Goal: Transaction & Acquisition: Purchase product/service

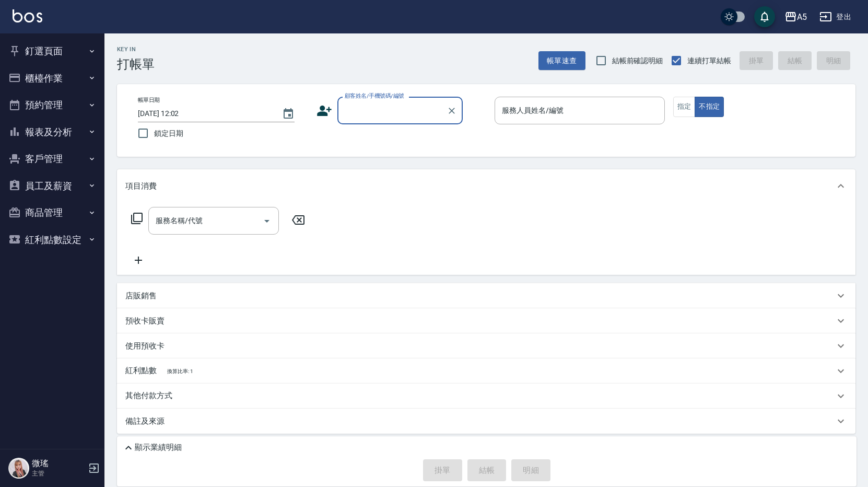
click at [364, 115] on input "顧客姓名/手機號碼/編號" at bounding box center [392, 110] width 100 height 18
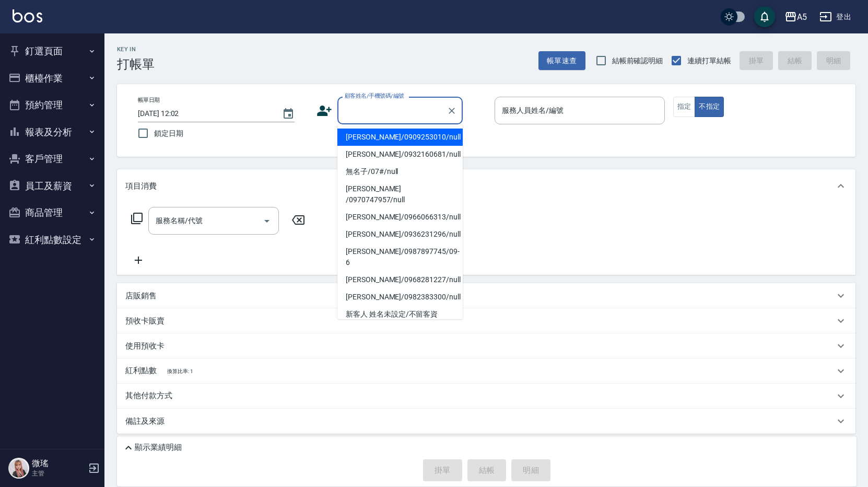
type input "ㄏ"
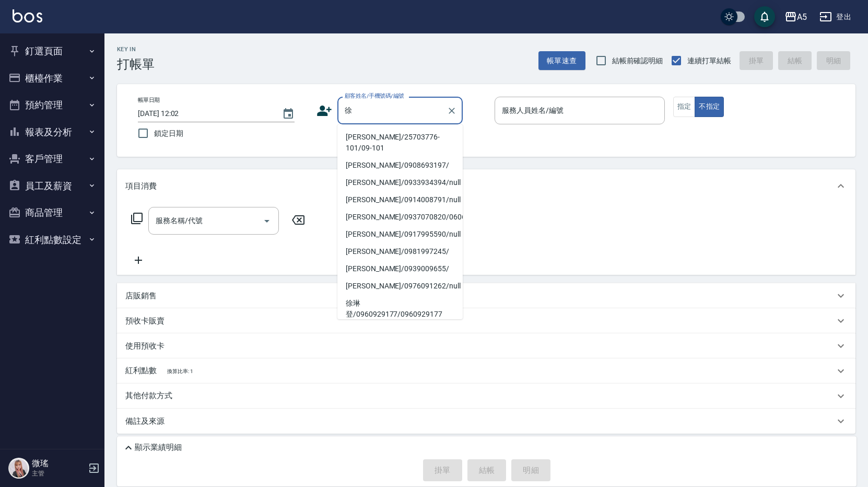
click at [401, 137] on li "徐書綺/25703776-101/09-101" at bounding box center [399, 143] width 125 height 28
type input "徐書綺/25703776-101/09-101"
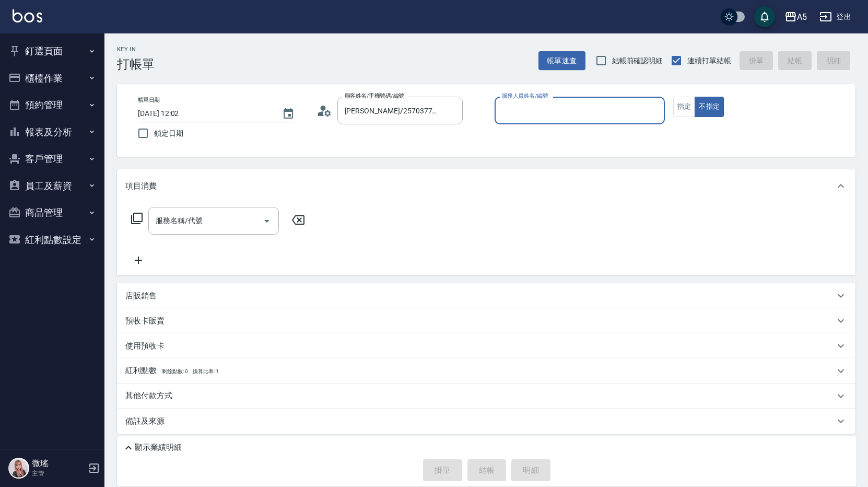
type input "Wei-09"
click at [680, 99] on button "指定" at bounding box center [684, 107] width 22 height 20
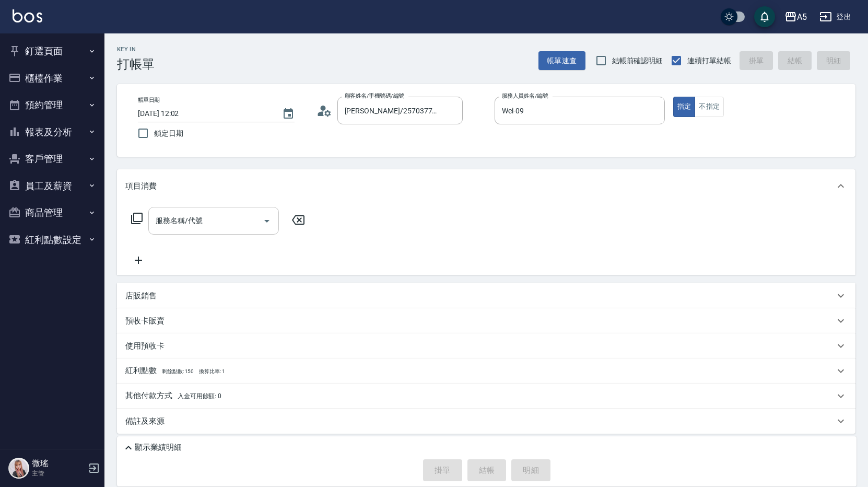
click at [216, 217] on input "服務名稱/代號" at bounding box center [206, 221] width 106 height 18
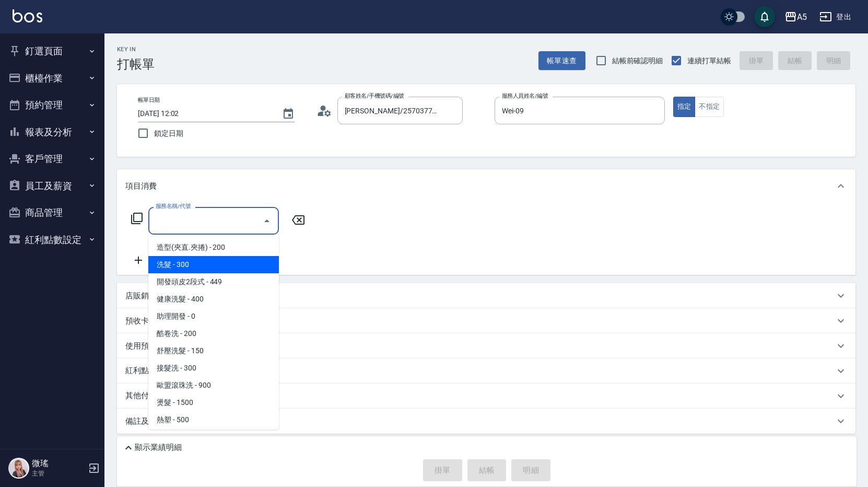
click at [214, 259] on span "洗髮 - 300" at bounding box center [213, 264] width 131 height 17
type input "洗髮(201)"
type input "30"
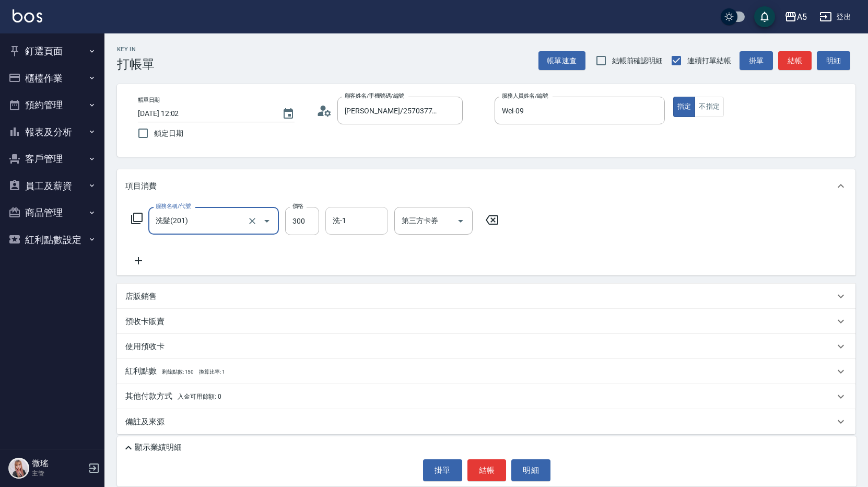
click at [337, 216] on div "洗-1 洗-1" at bounding box center [356, 221] width 63 height 28
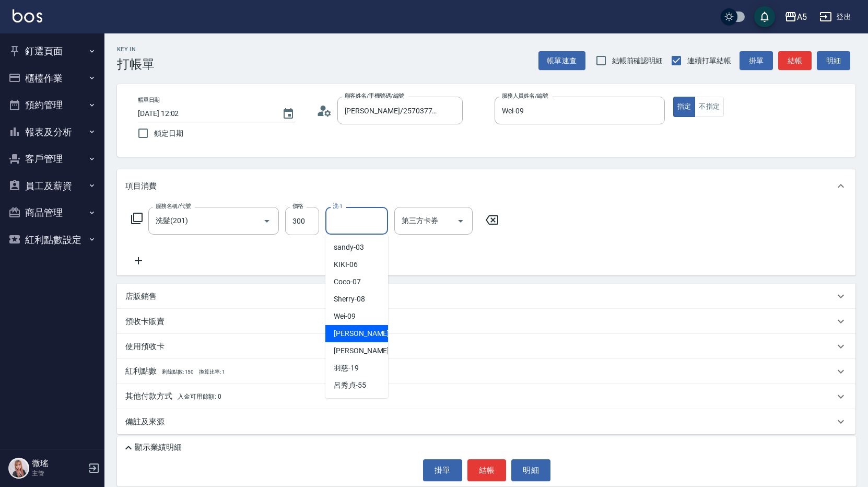
click at [356, 333] on span "葵葵 -11" at bounding box center [367, 333] width 66 height 11
type input "葵葵-11"
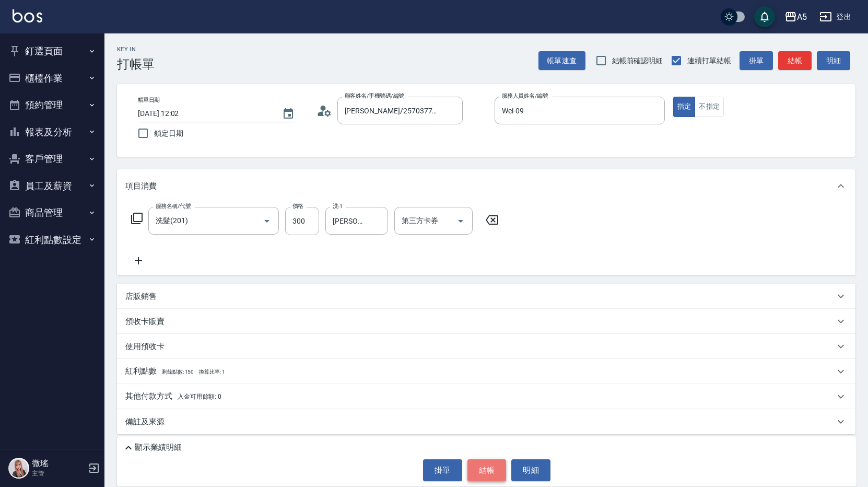
click at [480, 471] on button "結帳" at bounding box center [487, 470] width 39 height 22
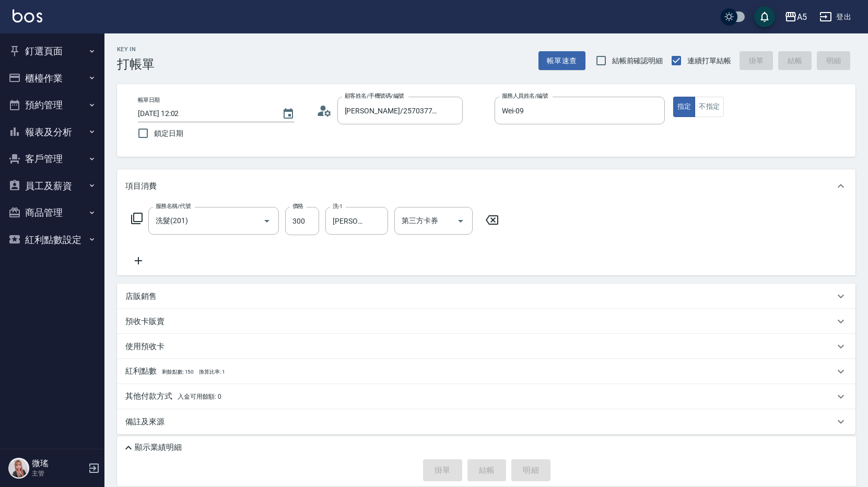
type input "0"
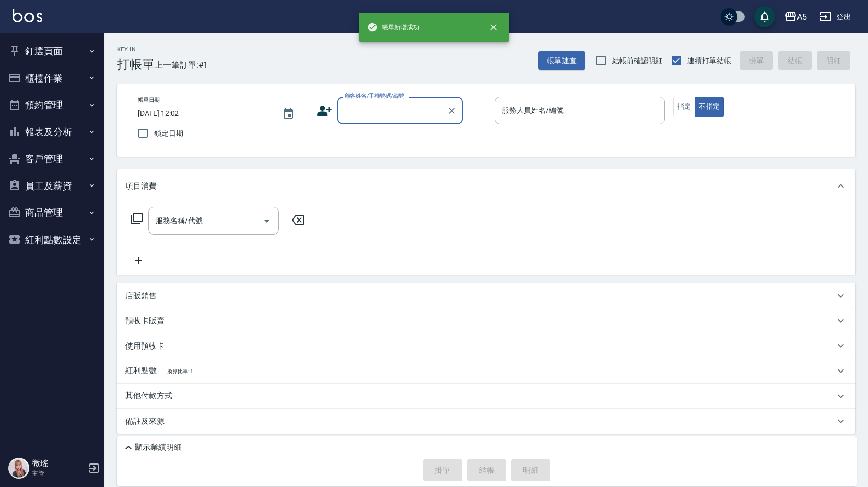
click at [386, 111] on input "顧客姓名/手機號碼/編號" at bounding box center [392, 110] width 100 height 18
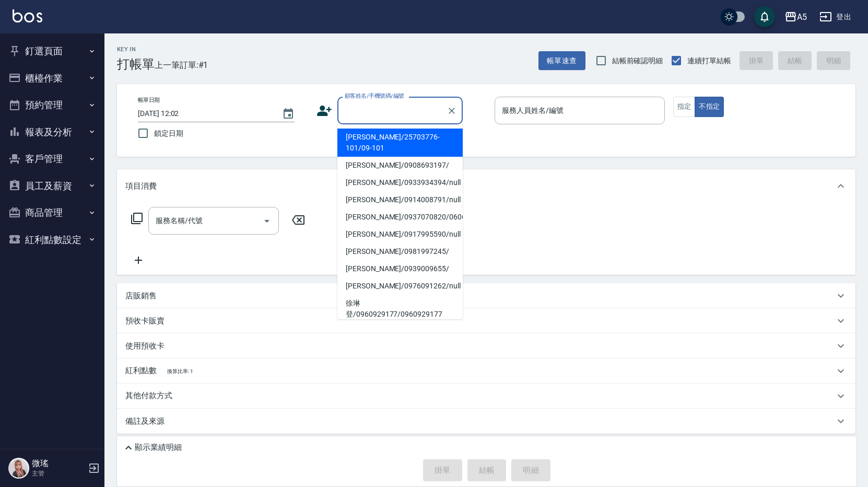
click at [371, 118] on input "顧客姓名/手機號碼/編號" at bounding box center [392, 110] width 100 height 18
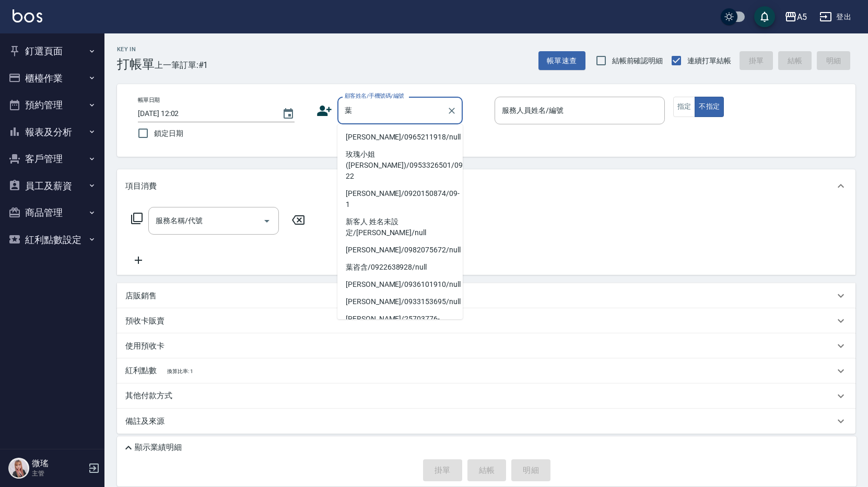
click at [390, 339] on li "葉慧娟/0939999431/09-30" at bounding box center [399, 353] width 125 height 28
type input "葉慧娟/0939999431/09-30"
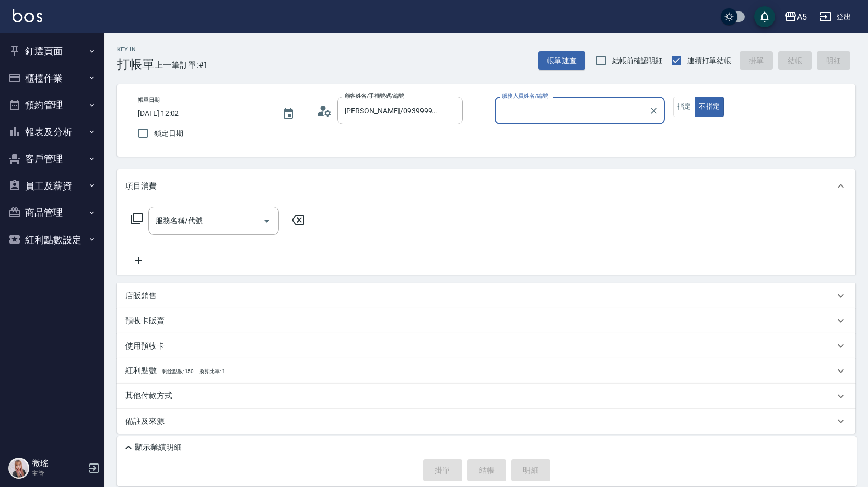
type input "Wei-09"
click at [685, 107] on button "指定" at bounding box center [684, 107] width 22 height 20
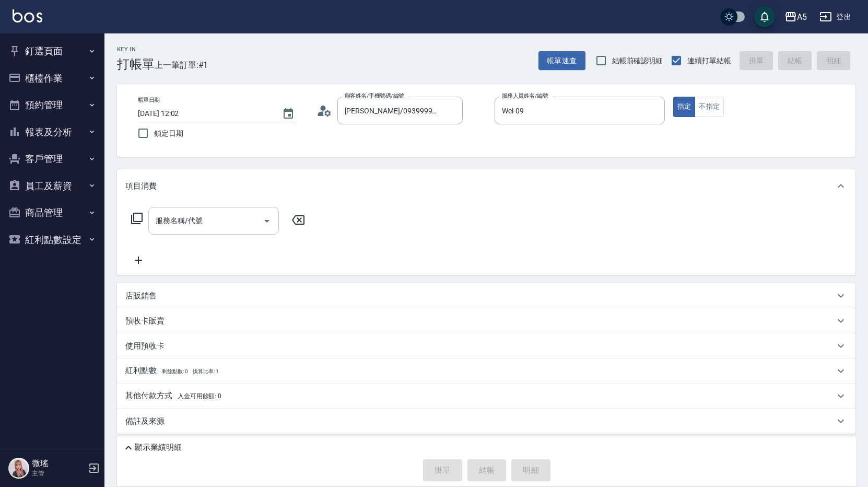
click at [196, 225] on div "服務名稱/代號 服務名稱/代號" at bounding box center [213, 221] width 131 height 28
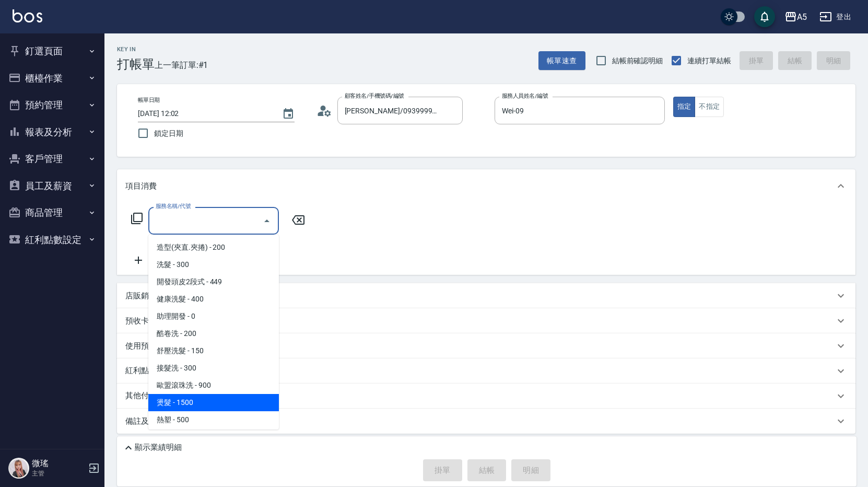
scroll to position [157, 0]
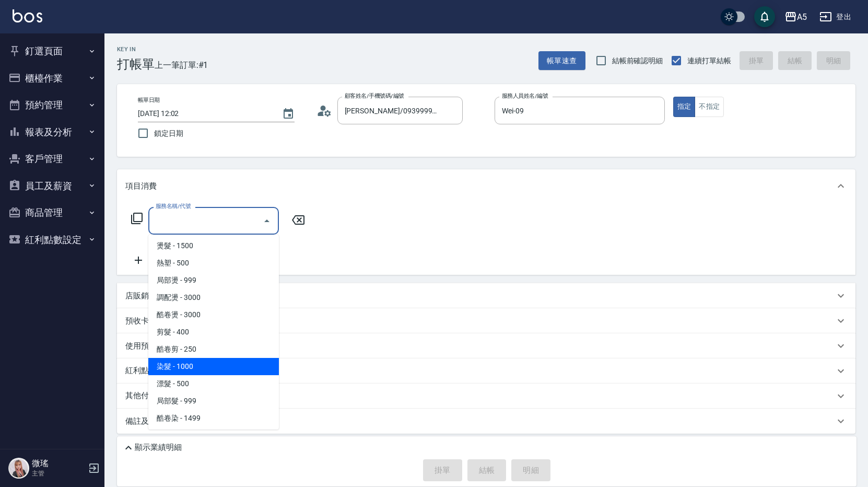
drag, startPoint x: 208, startPoint y: 373, endPoint x: 250, endPoint y: 250, distance: 129.7
click at [208, 367] on span "染髮 - 1000" at bounding box center [213, 366] width 131 height 17
type input "染髮(501)"
type input "100"
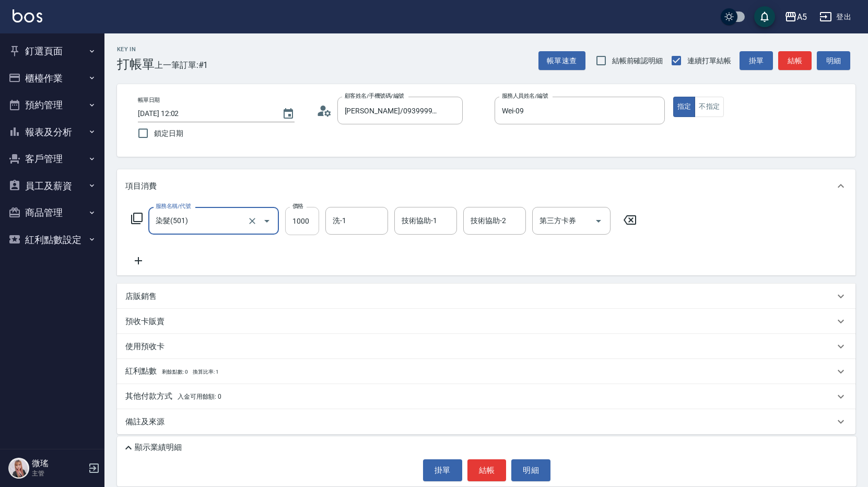
click at [300, 219] on input "1000" at bounding box center [302, 221] width 34 height 28
type input "1"
type input "0"
type input "120"
type input "10"
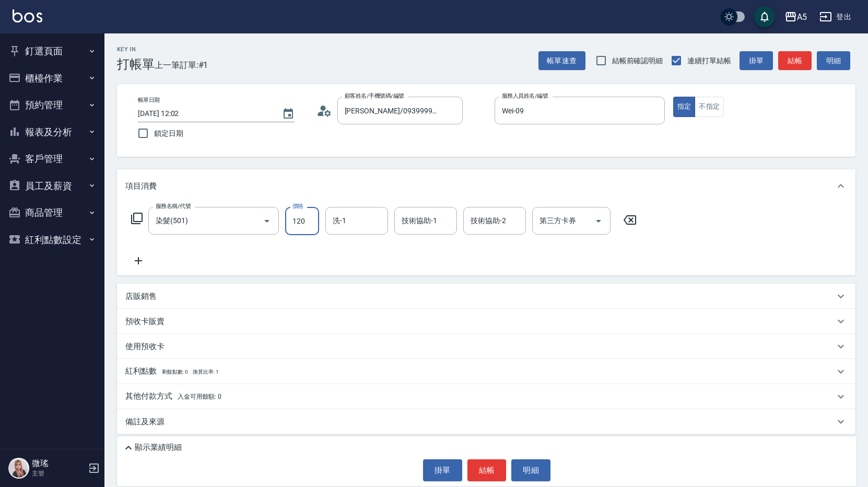
type input "1200"
type input "120"
type input "1200"
click at [138, 263] on icon at bounding box center [138, 260] width 7 height 7
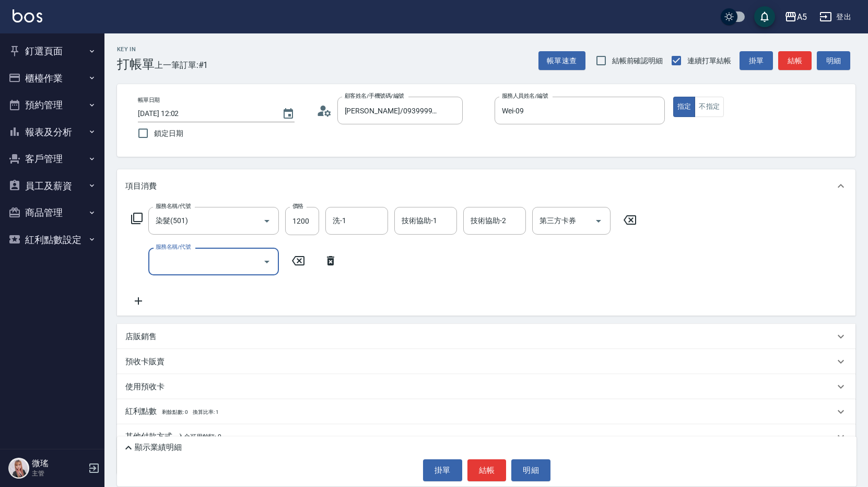
click at [199, 259] on input "服務名稱/代號" at bounding box center [206, 261] width 106 height 18
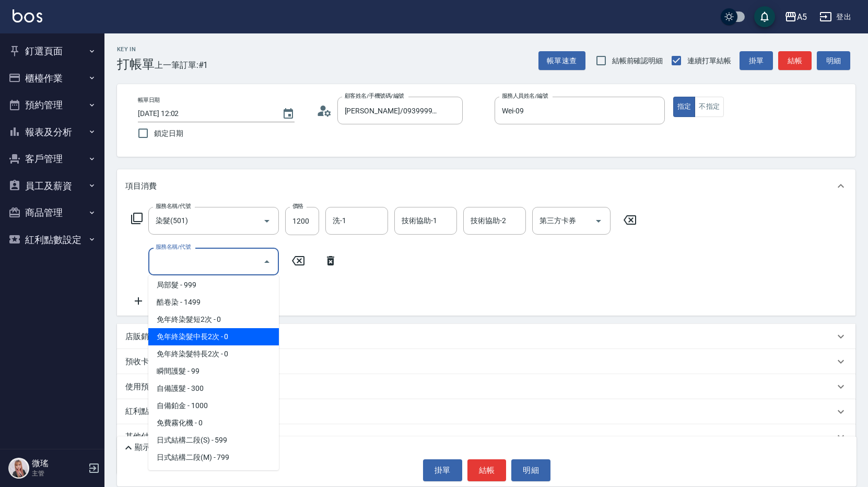
scroll to position [209, 0]
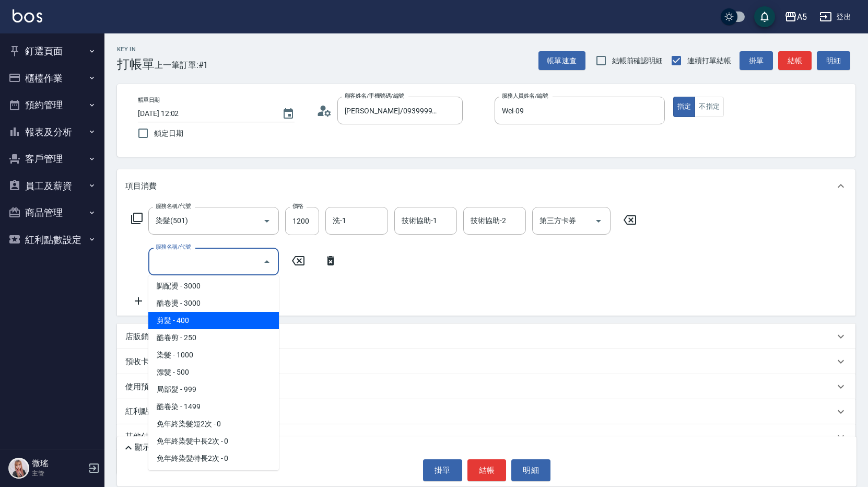
click at [203, 324] on span "剪髮 - 400" at bounding box center [213, 320] width 131 height 17
type input "160"
type input "剪髮(401)"
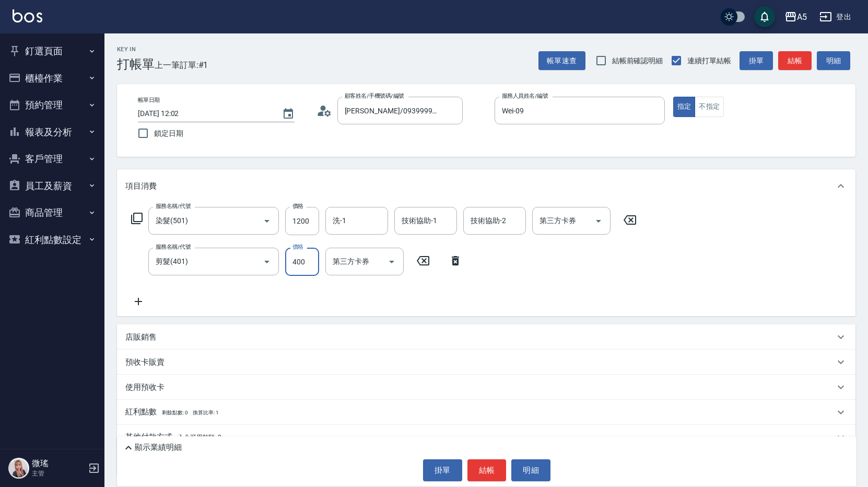
click at [310, 260] on input "400" at bounding box center [302, 262] width 34 height 28
type input "5"
type input "120"
type input "500"
type input "170"
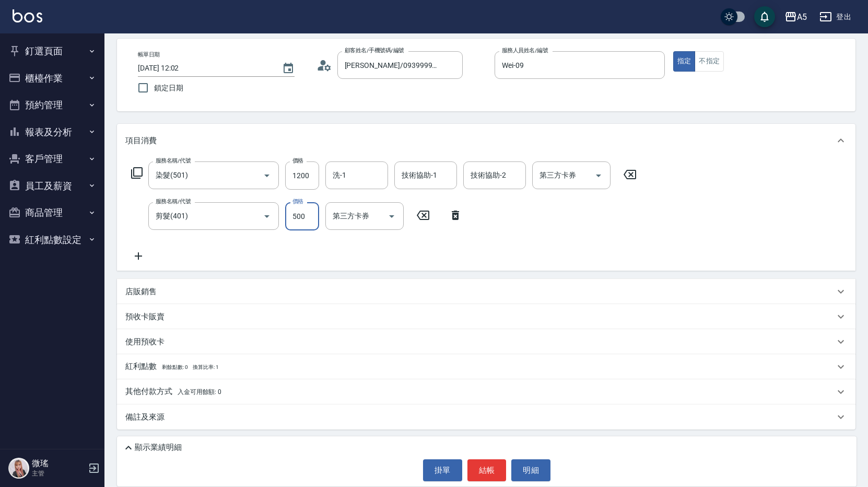
type input "500"
click at [160, 424] on div "備註及來源" at bounding box center [486, 416] width 739 height 25
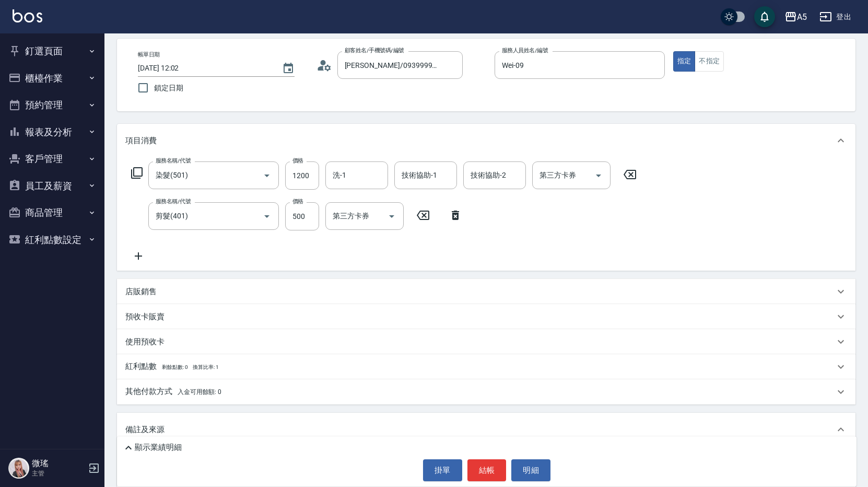
scroll to position [102, 0]
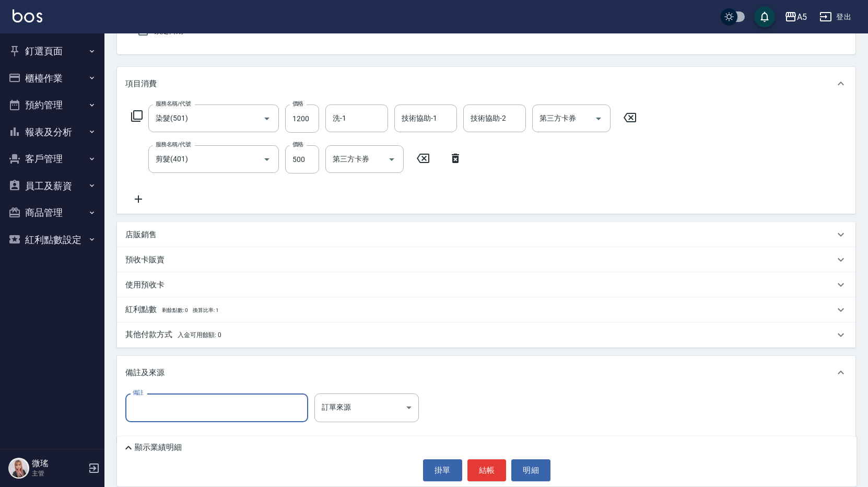
click at [162, 402] on input "備註" at bounding box center [216, 407] width 183 height 28
click at [176, 408] on input "沒洗" at bounding box center [216, 407] width 183 height 28
type input "沒洗55-31+7-2"
click at [491, 470] on button "結帳" at bounding box center [487, 470] width 39 height 22
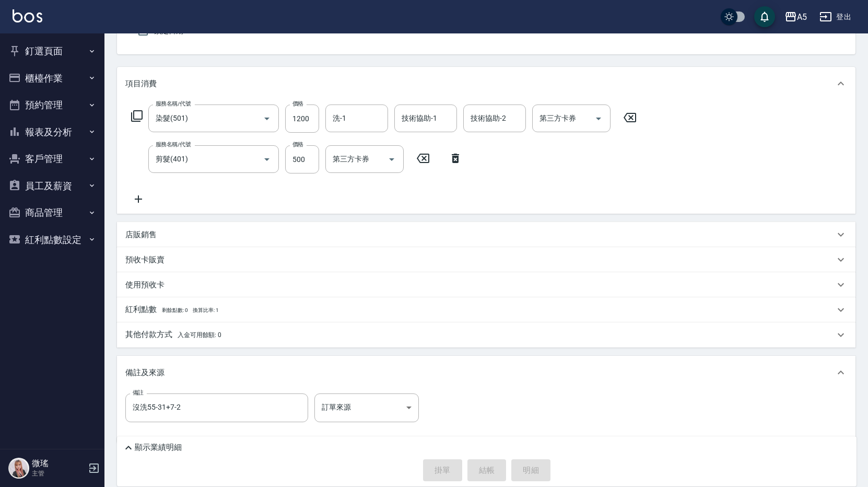
type input "2025/08/16 12:03"
type input "0"
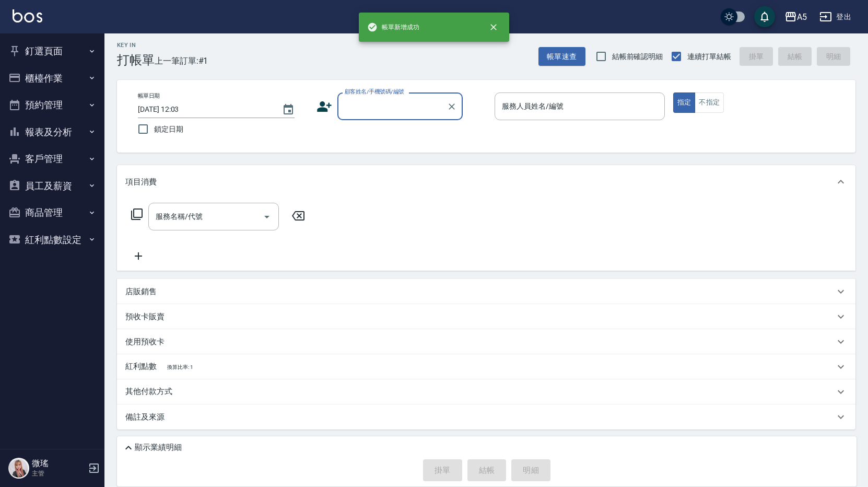
scroll to position [4, 0]
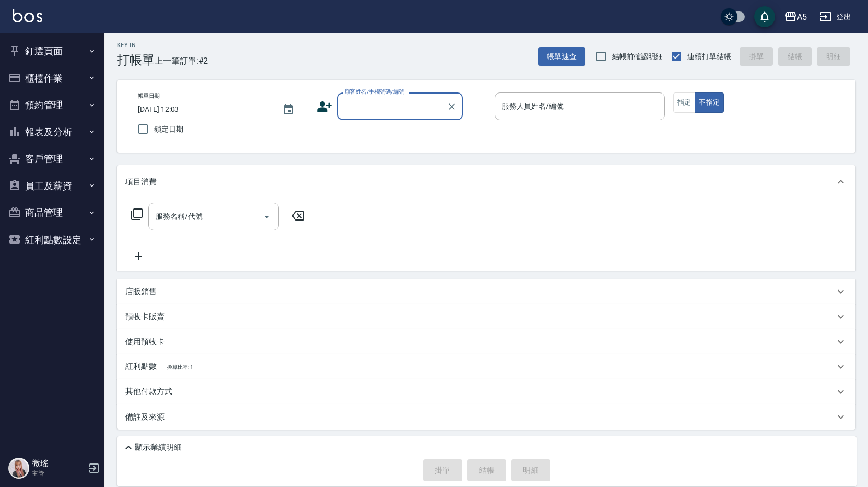
click at [55, 111] on button "預約管理" at bounding box center [52, 104] width 96 height 27
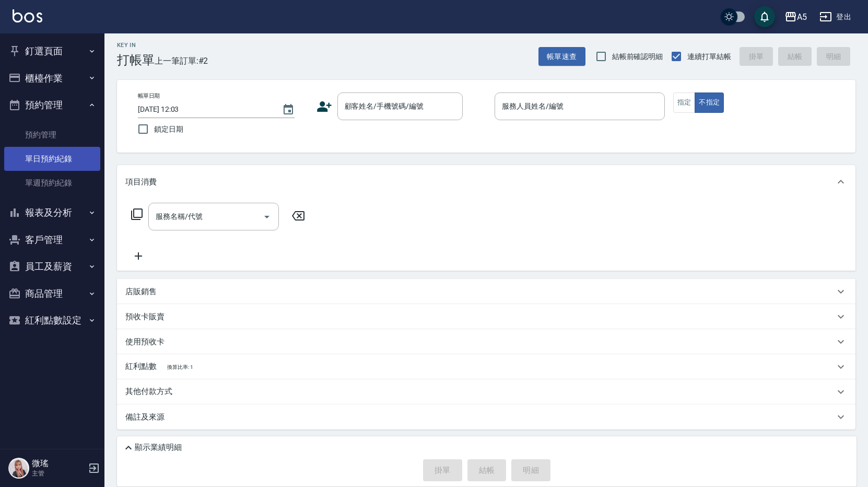
click at [42, 156] on link "單日預約紀錄" at bounding box center [52, 159] width 96 height 24
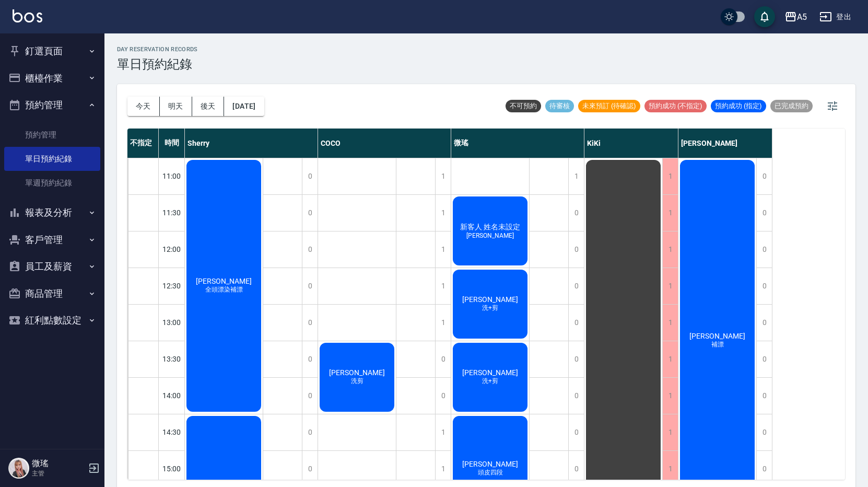
click at [226, 285] on span "洗+剪" at bounding box center [224, 285] width 4 height 0
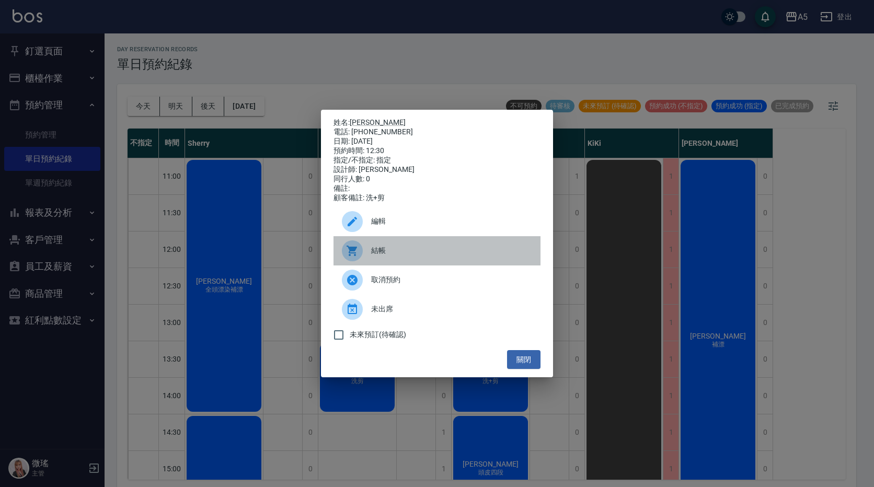
click at [403, 253] on span "結帳" at bounding box center [451, 250] width 161 height 11
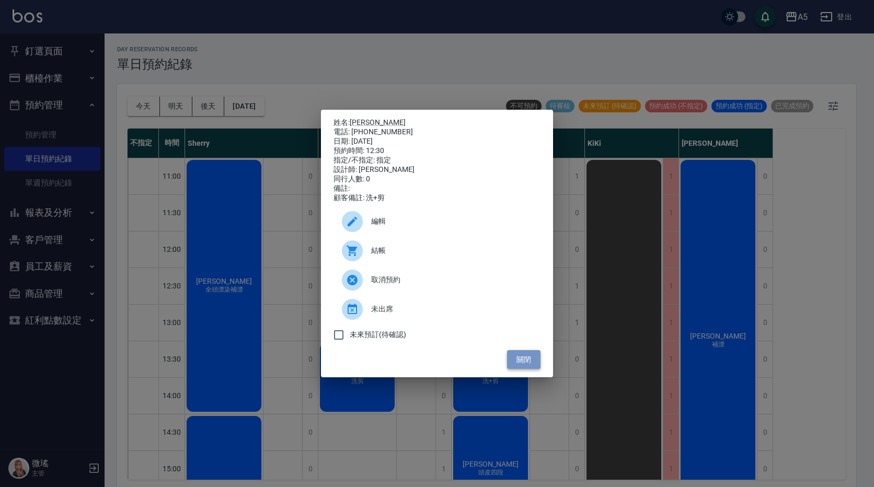
click at [523, 358] on button "關閉" at bounding box center [523, 359] width 33 height 19
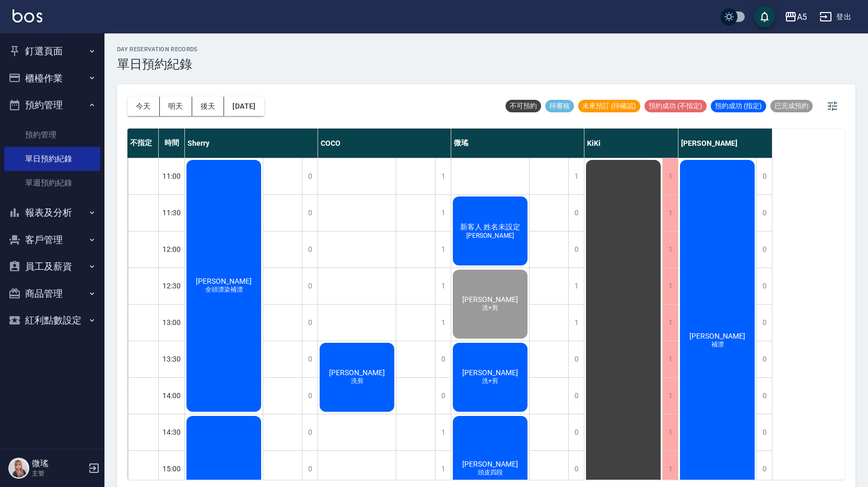
click at [226, 285] on span "洗+剪" at bounding box center [224, 285] width 4 height 0
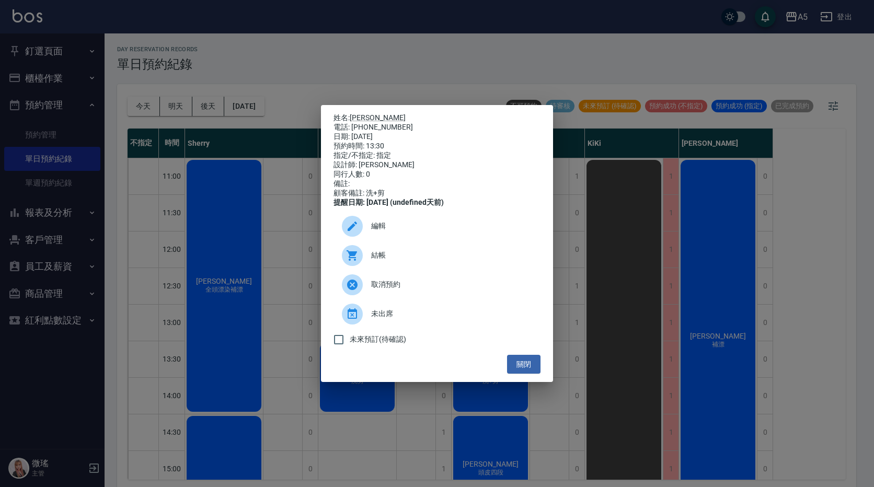
click at [404, 261] on span "結帳" at bounding box center [451, 255] width 161 height 11
click at [517, 366] on button "關閉" at bounding box center [523, 364] width 33 height 19
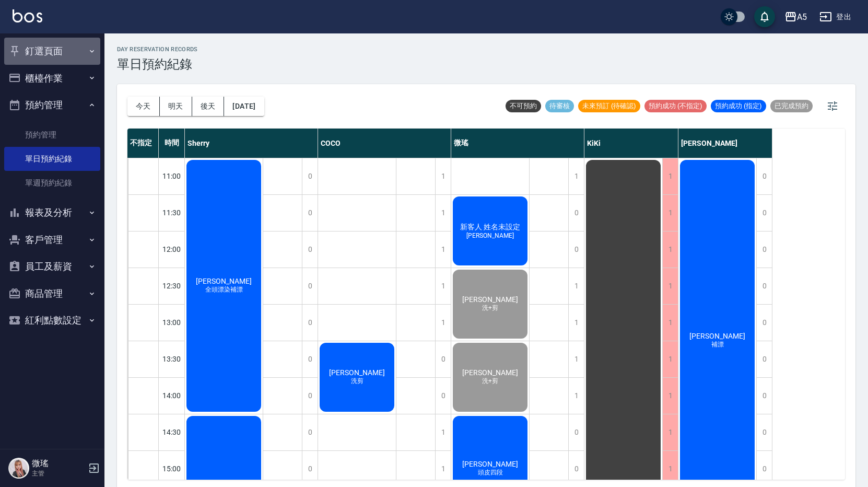
click at [47, 47] on button "釘選頁面" at bounding box center [52, 51] width 96 height 27
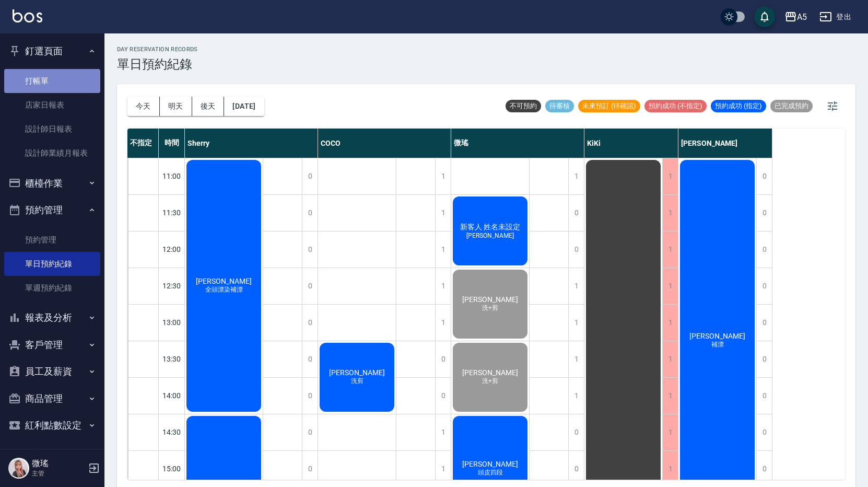
click at [61, 85] on link "打帳單" at bounding box center [52, 81] width 96 height 24
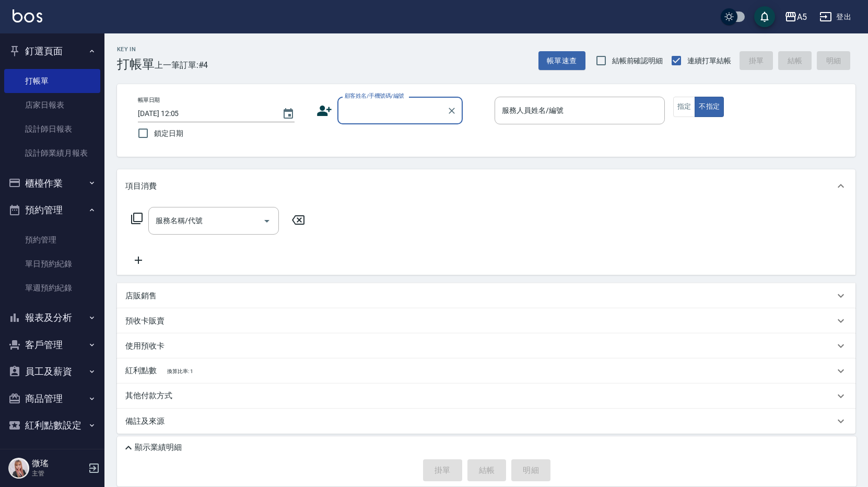
scroll to position [4, 0]
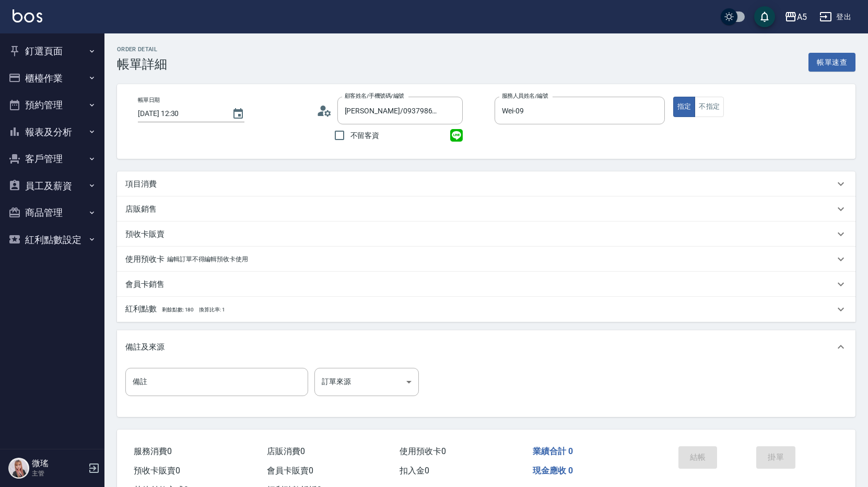
click at [145, 177] on div "項目消費" at bounding box center [486, 183] width 739 height 25
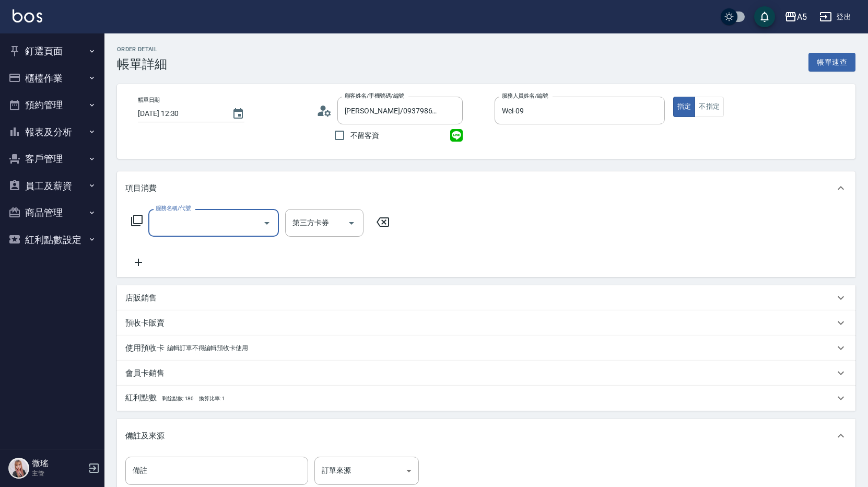
click at [172, 224] on input "服務名稱/代號" at bounding box center [206, 223] width 106 height 18
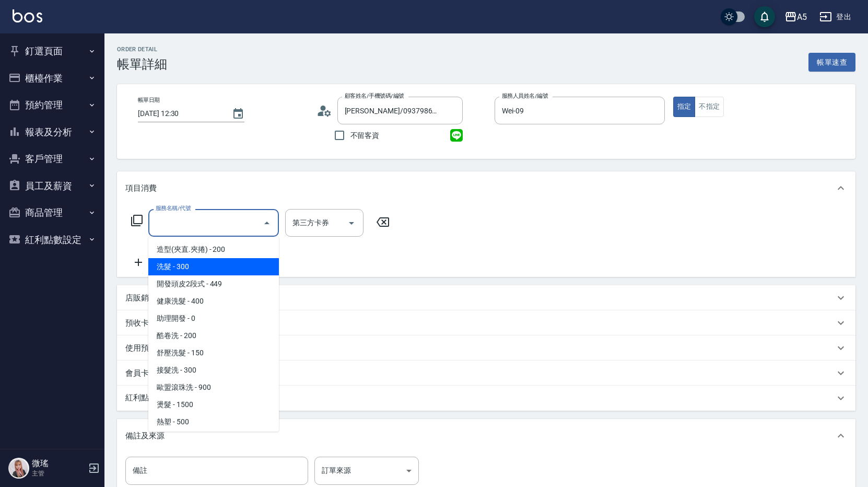
click at [196, 264] on span "洗髮 - 300" at bounding box center [213, 266] width 131 height 17
type input "洗髮(201)"
type input "30"
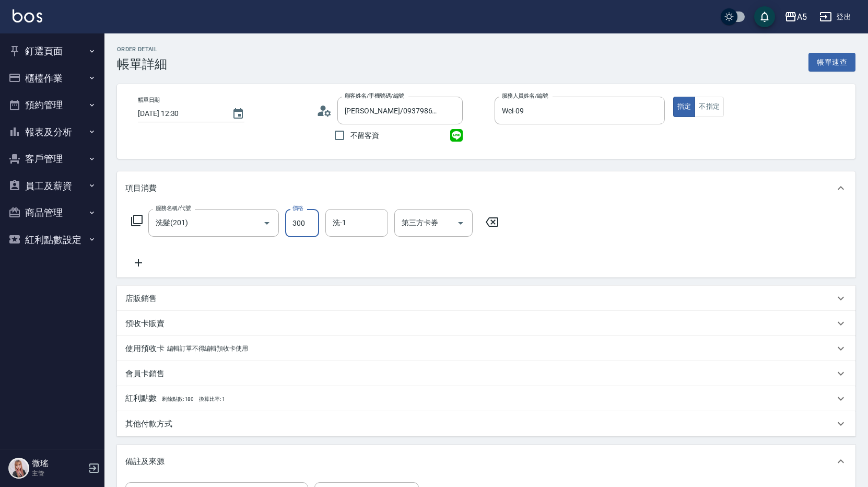
click at [302, 233] on input "300" at bounding box center [302, 223] width 34 height 28
type input "1"
type input "0"
type input "15"
type input "10"
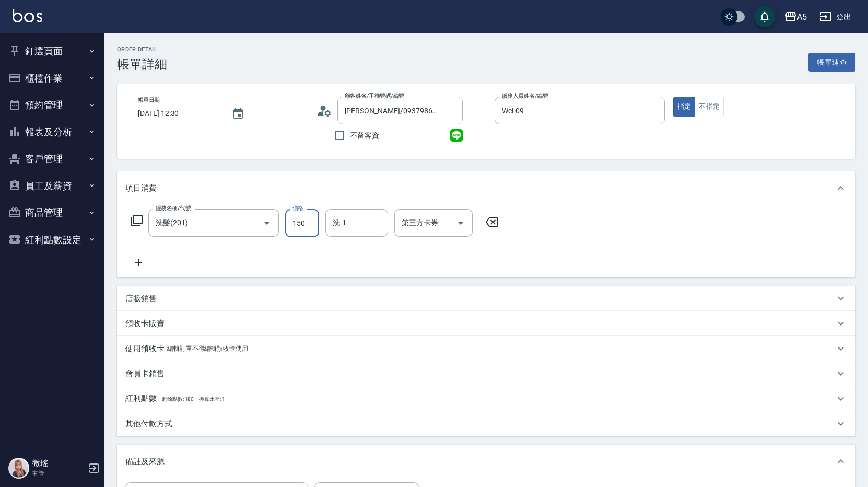
type input "150"
click at [139, 257] on icon at bounding box center [138, 263] width 26 height 13
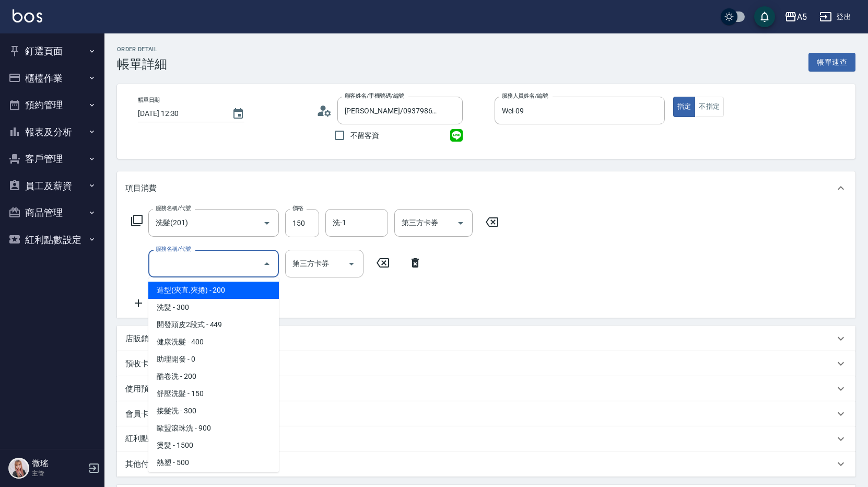
click at [155, 263] on input "服務名稱/代號" at bounding box center [206, 263] width 106 height 18
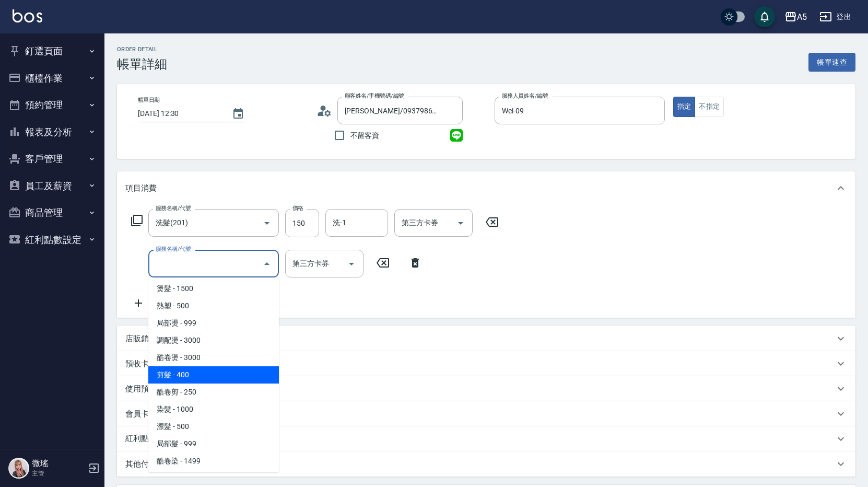
click at [208, 371] on span "剪髮 - 400" at bounding box center [213, 374] width 131 height 17
type input "50"
type input "剪髮(401)"
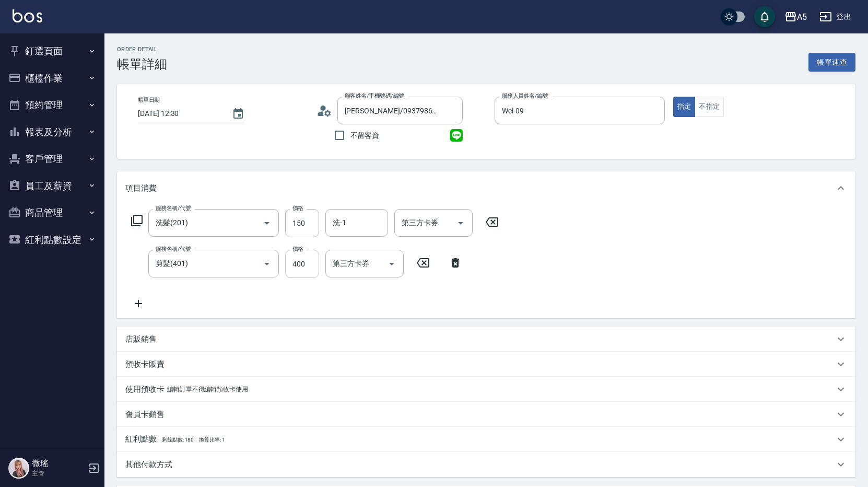
drag, startPoint x: 318, startPoint y: 246, endPoint x: 311, endPoint y: 273, distance: 28.4
click at [314, 260] on div "服務名稱/代號 洗髮(201) 服務名稱/代號 價格 150 價格 洗-1 洗-1 第三方卡券 第三方卡券 服務名稱/代號 剪髮(401) 服務名稱/代號 價…" at bounding box center [315, 259] width 380 height 101
click at [304, 268] on input "400" at bounding box center [302, 264] width 34 height 28
type input "10"
type input "50"
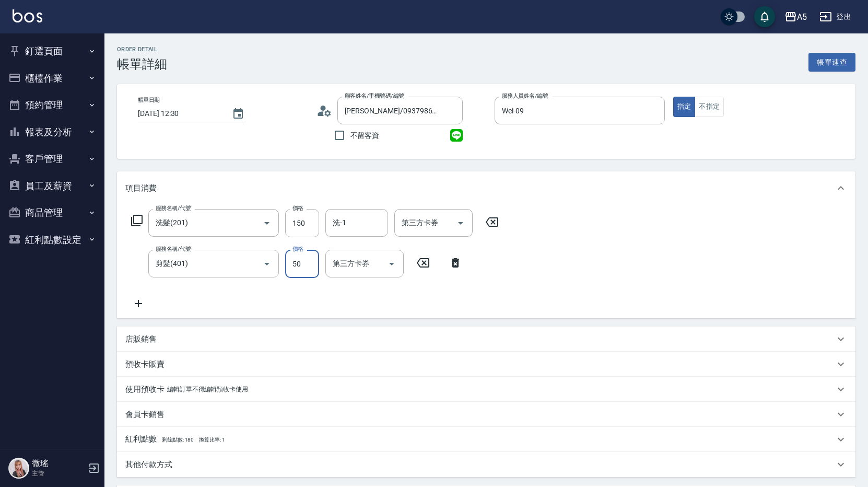
type input "20"
type input "500"
type input "60"
type input "500"
click at [503, 273] on div "服務名稱/代號 洗髮(201) 服務名稱/代號 價格 150 價格 洗-1 洗-1 第三方卡券 第三方卡券 服務名稱/代號 剪髮(401) 服務名稱/代號 價…" at bounding box center [315, 259] width 380 height 101
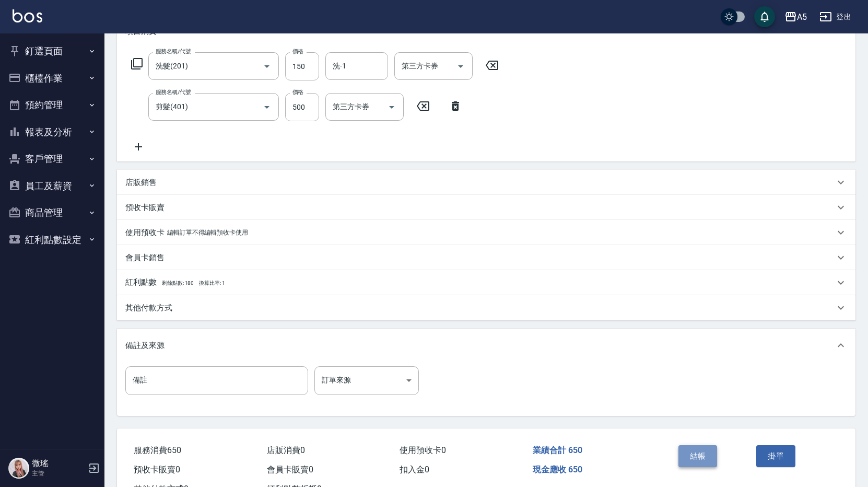
click at [685, 450] on button "結帳" at bounding box center [698, 456] width 39 height 22
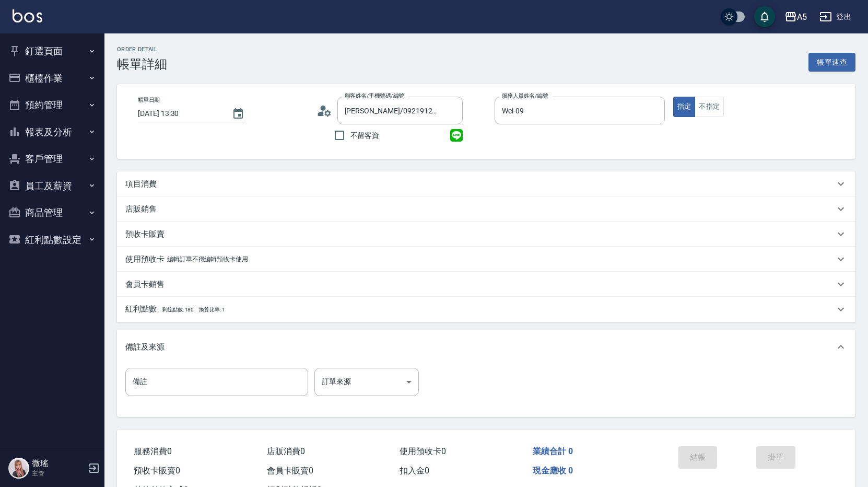
click at [162, 184] on div "項目消費" at bounding box center [479, 184] width 709 height 11
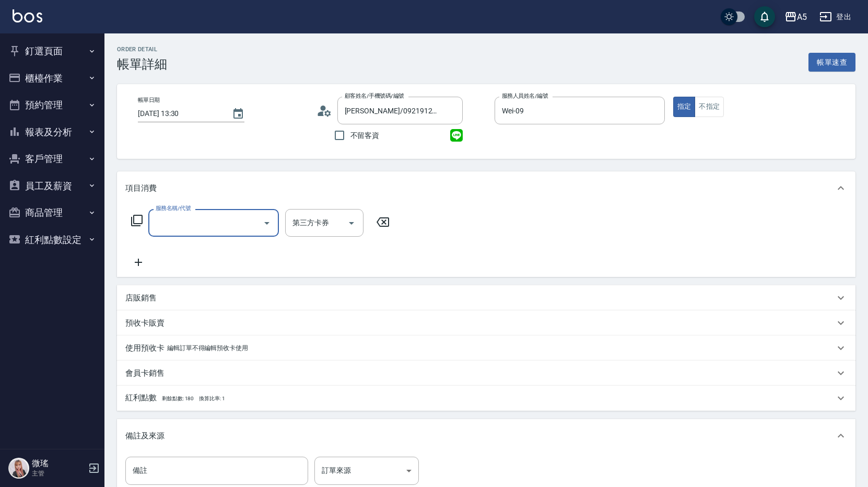
click at [173, 224] on input "服務名稱/代號" at bounding box center [206, 223] width 106 height 18
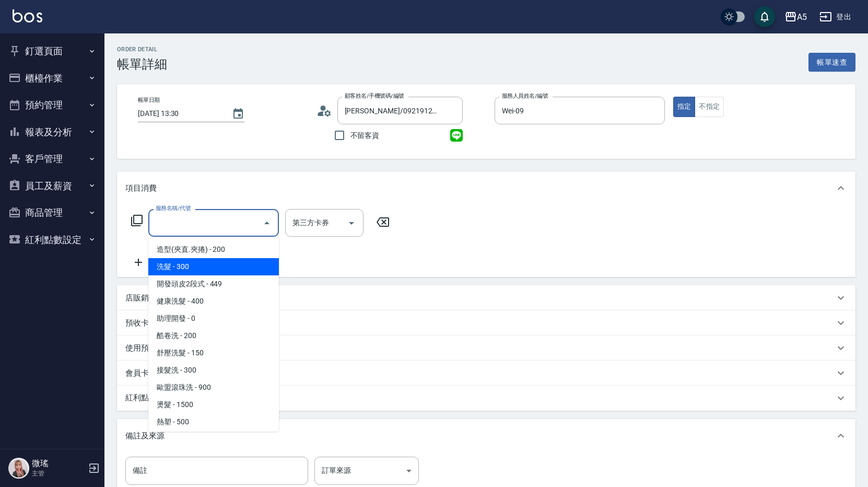
click at [190, 268] on span "洗髮 - 300" at bounding box center [213, 266] width 131 height 17
type input "洗髮(201)"
type input "30"
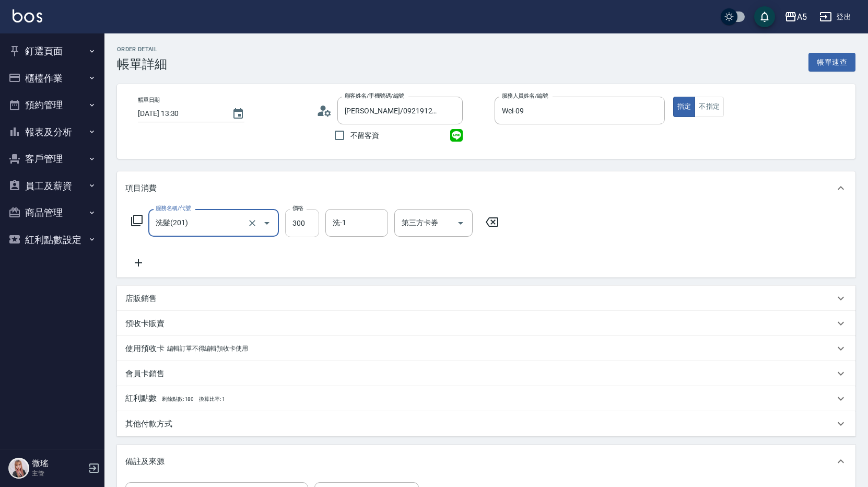
click at [295, 221] on input "300" at bounding box center [302, 223] width 34 height 28
type input "1"
type input "0"
type input "15"
type input "10"
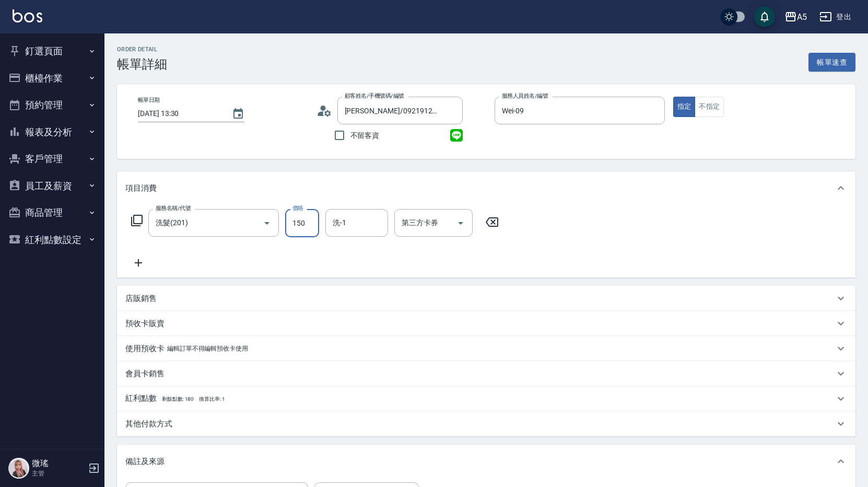
type input "150"
click at [139, 260] on icon at bounding box center [138, 263] width 26 height 13
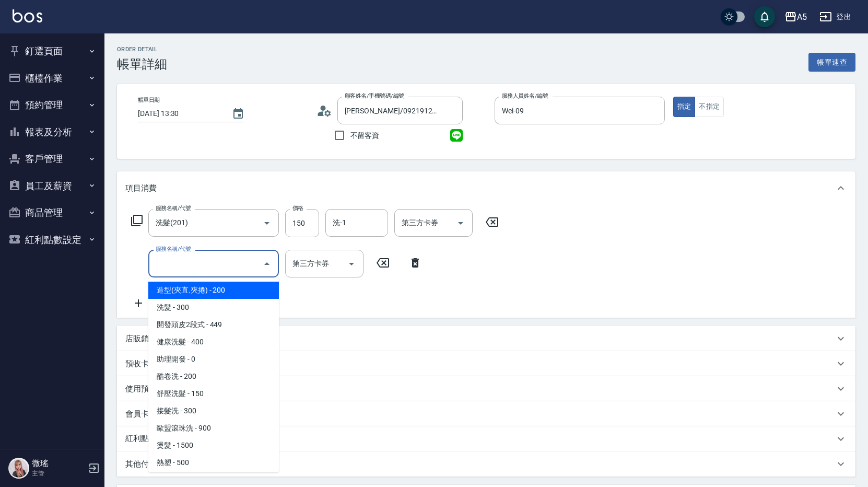
click at [176, 263] on input "服務名稱/代號" at bounding box center [206, 263] width 106 height 18
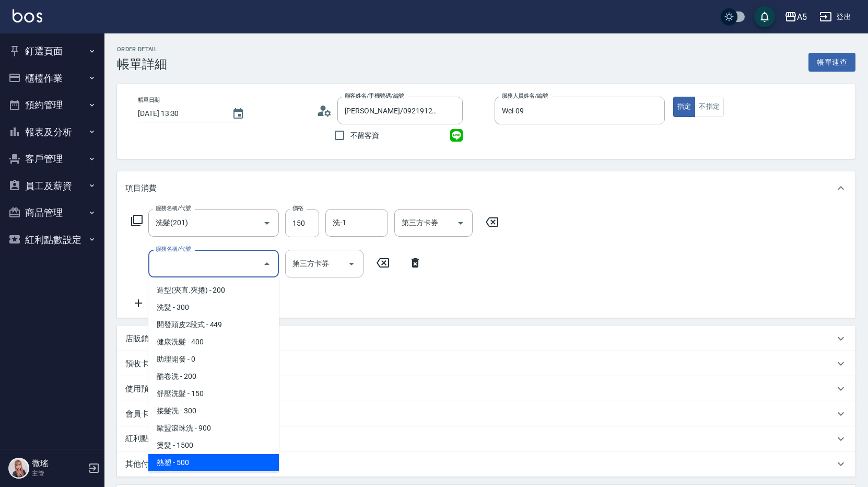
scroll to position [104, 0]
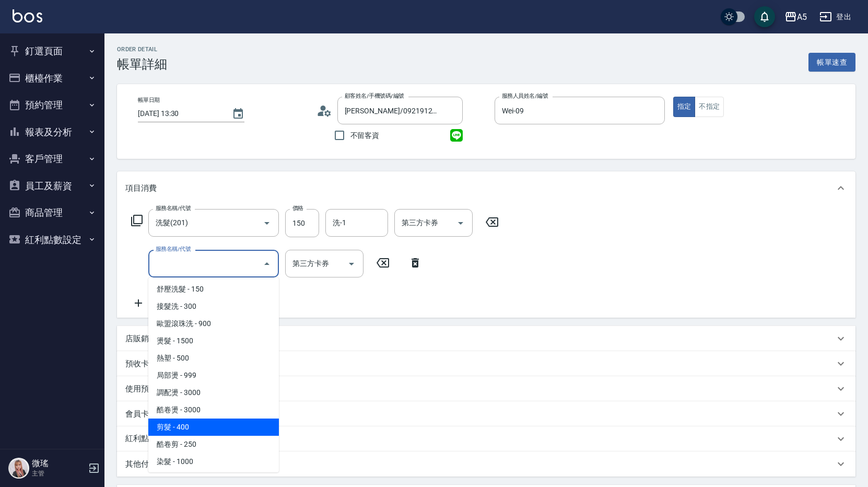
click at [206, 426] on span "剪髮 - 400" at bounding box center [213, 426] width 131 height 17
type input "50"
type input "剪髮(401)"
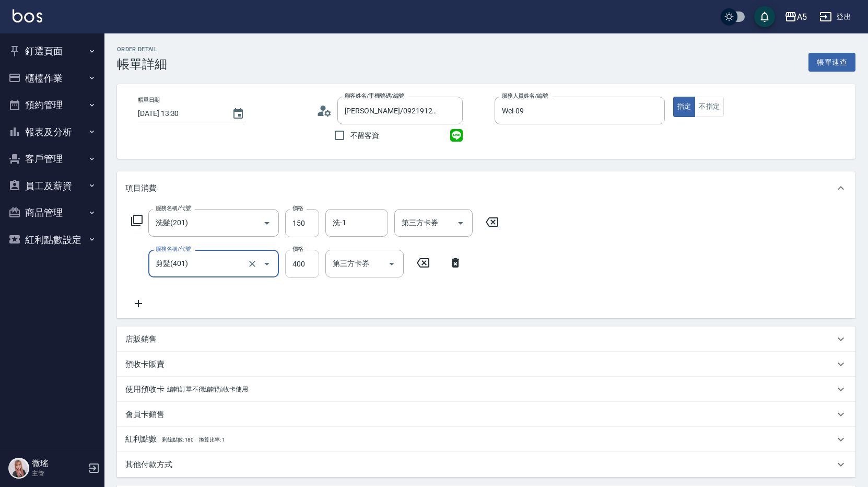
click at [295, 271] on input "400" at bounding box center [302, 264] width 34 height 28
type input "10"
type input "5"
type input "20"
type input "500"
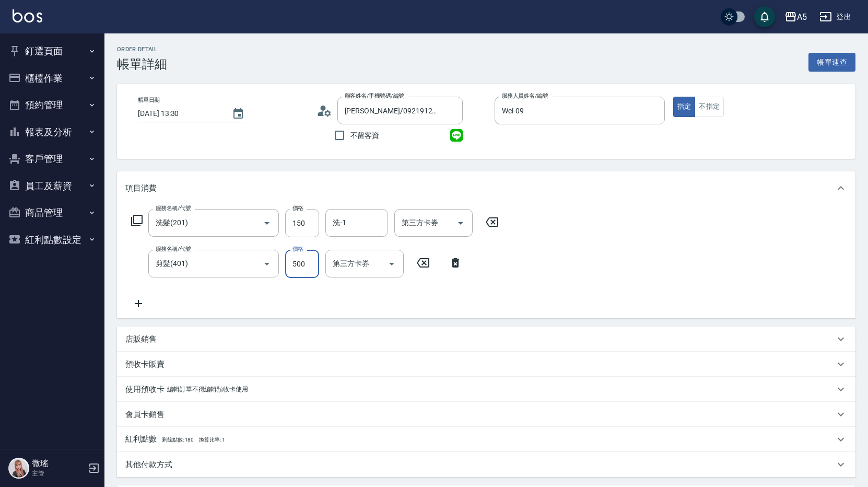
type input "60"
type input "500"
click at [514, 253] on div "服務名稱/代號 洗髮(201) 服務名稱/代號 價格 150 價格 洗-1 洗-1 第三方卡券 第三方卡券 服務名稱/代號 剪髮(401) 服務名稱/代號 價…" at bounding box center [486, 261] width 739 height 113
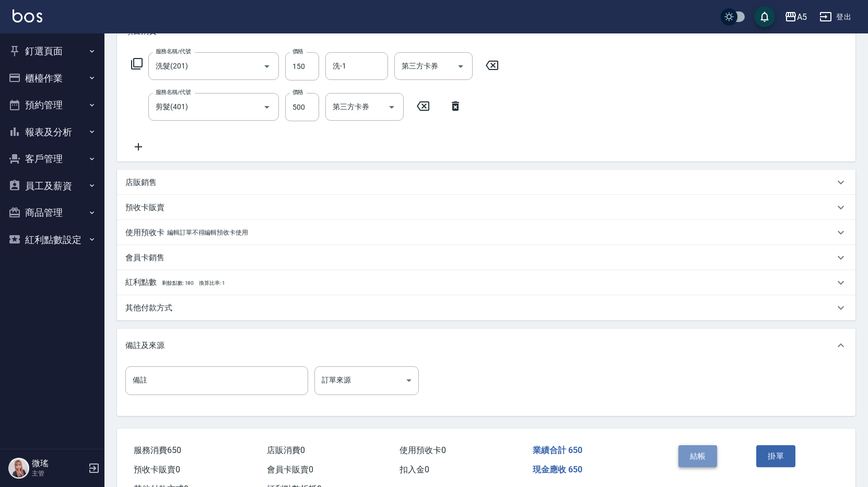
click at [688, 453] on button "結帳" at bounding box center [698, 456] width 39 height 22
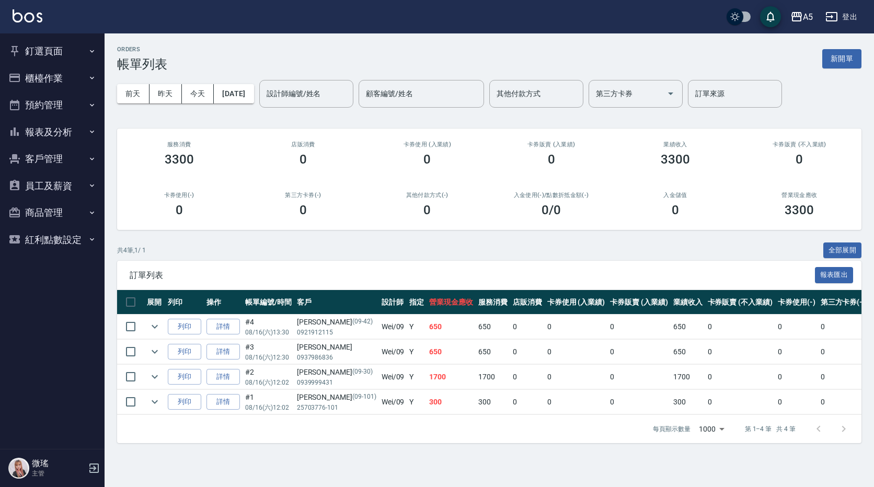
click at [57, 75] on button "櫃檯作業" at bounding box center [52, 78] width 96 height 27
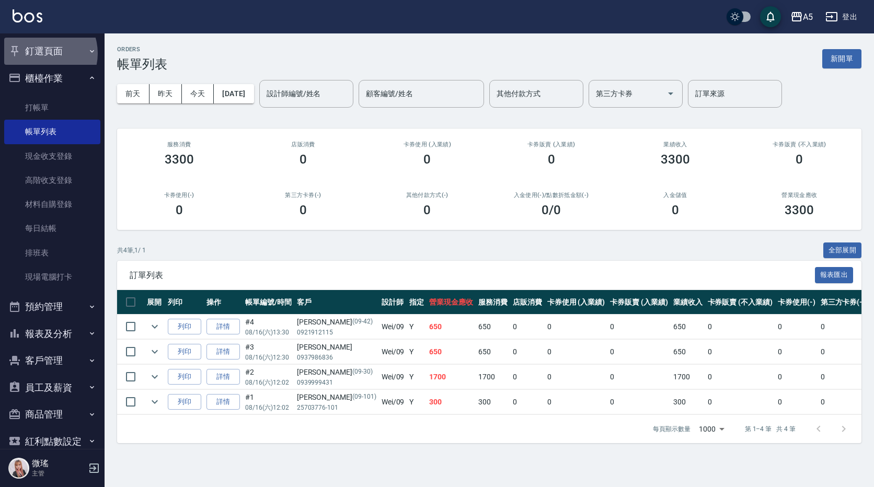
click at [41, 53] on button "釘選頁面" at bounding box center [52, 51] width 96 height 27
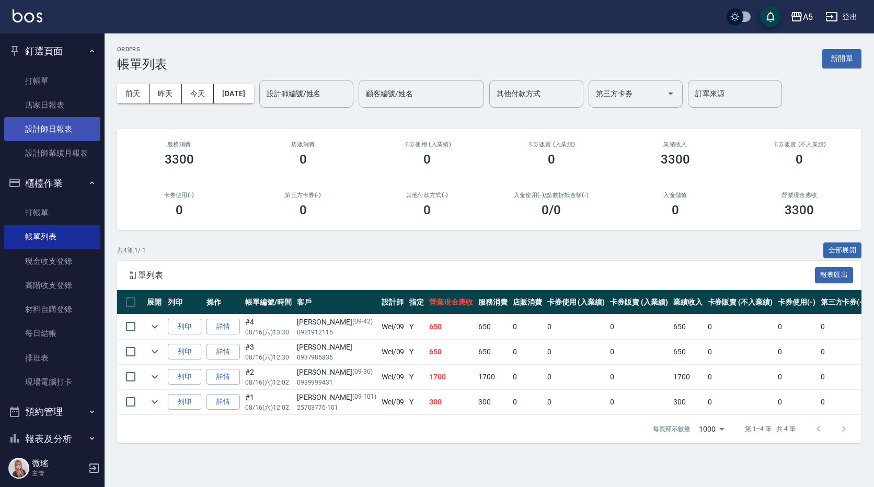
click at [62, 129] on link "設計師日報表" at bounding box center [52, 129] width 96 height 24
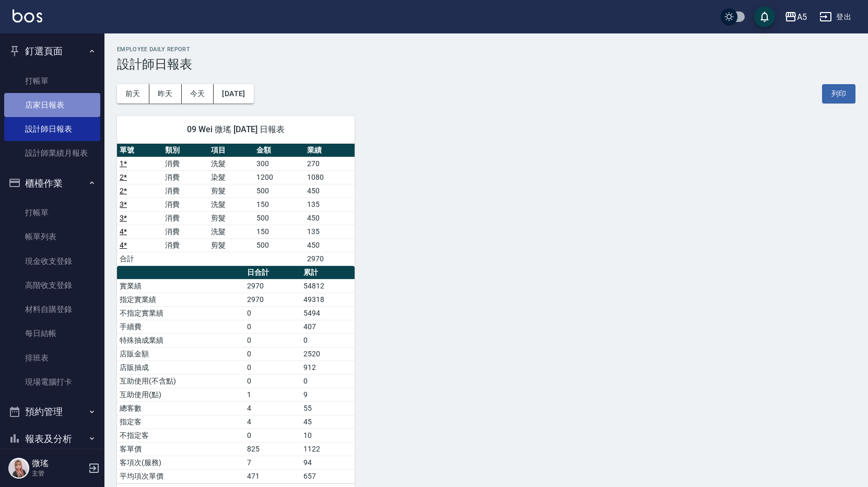
click at [68, 110] on link "店家日報表" at bounding box center [52, 105] width 96 height 24
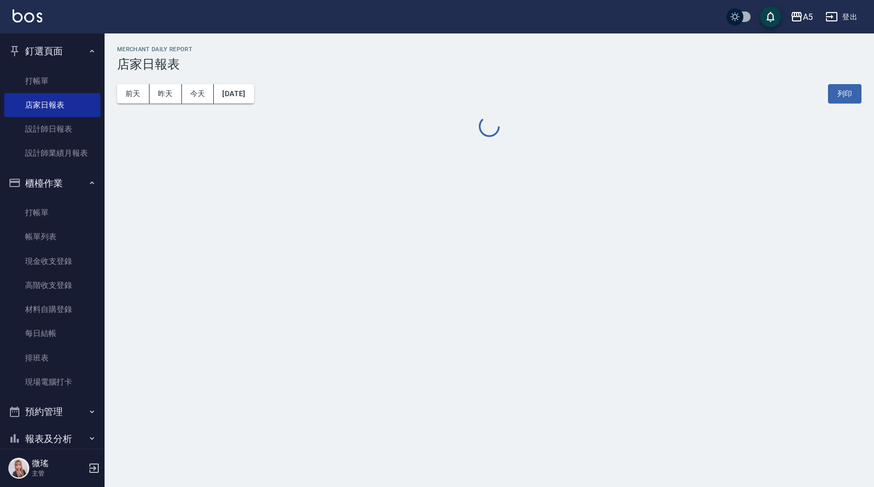
click at [67, 57] on button "釘選頁面" at bounding box center [52, 51] width 96 height 27
